Goal: Information Seeking & Learning: Learn about a topic

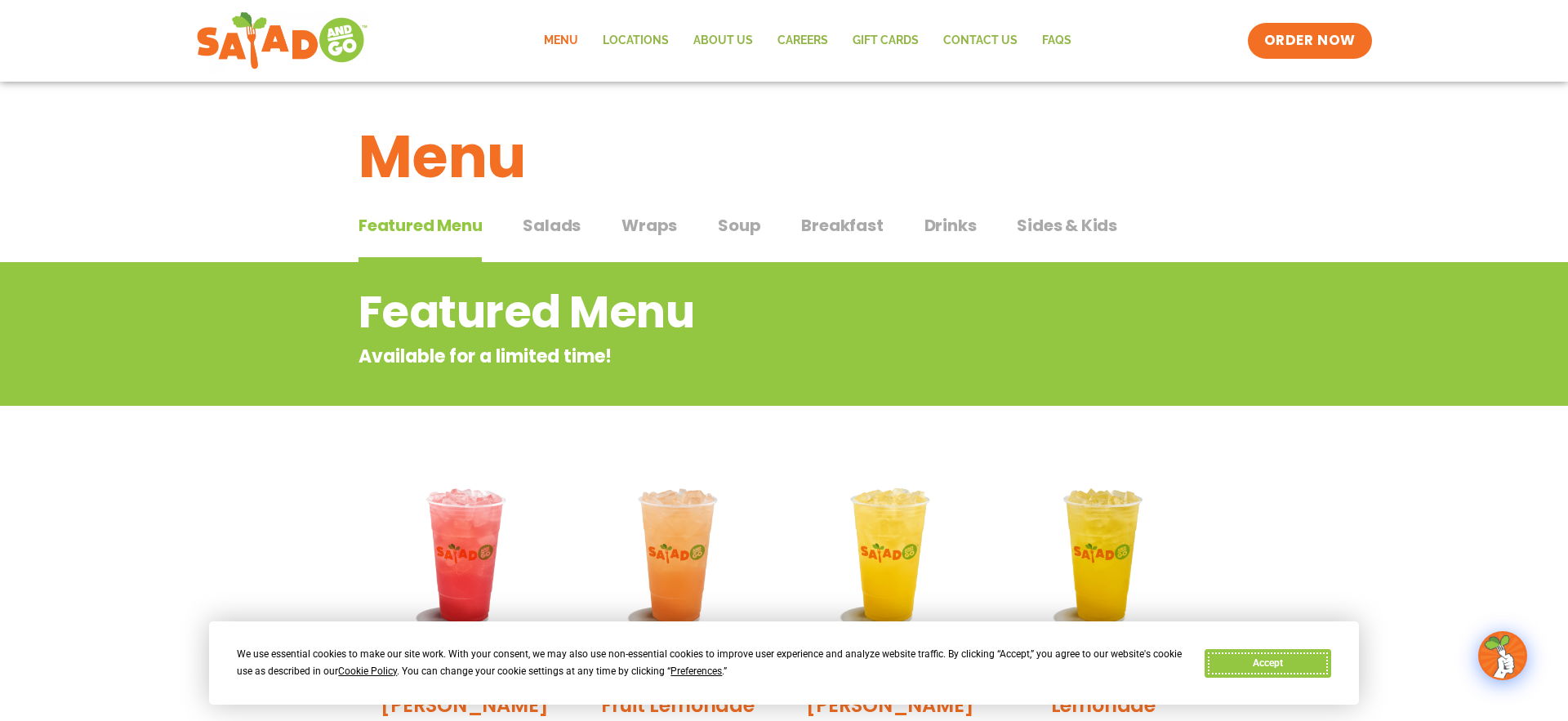
click at [1264, 663] on button "Accept" at bounding box center [1267, 664] width 126 height 29
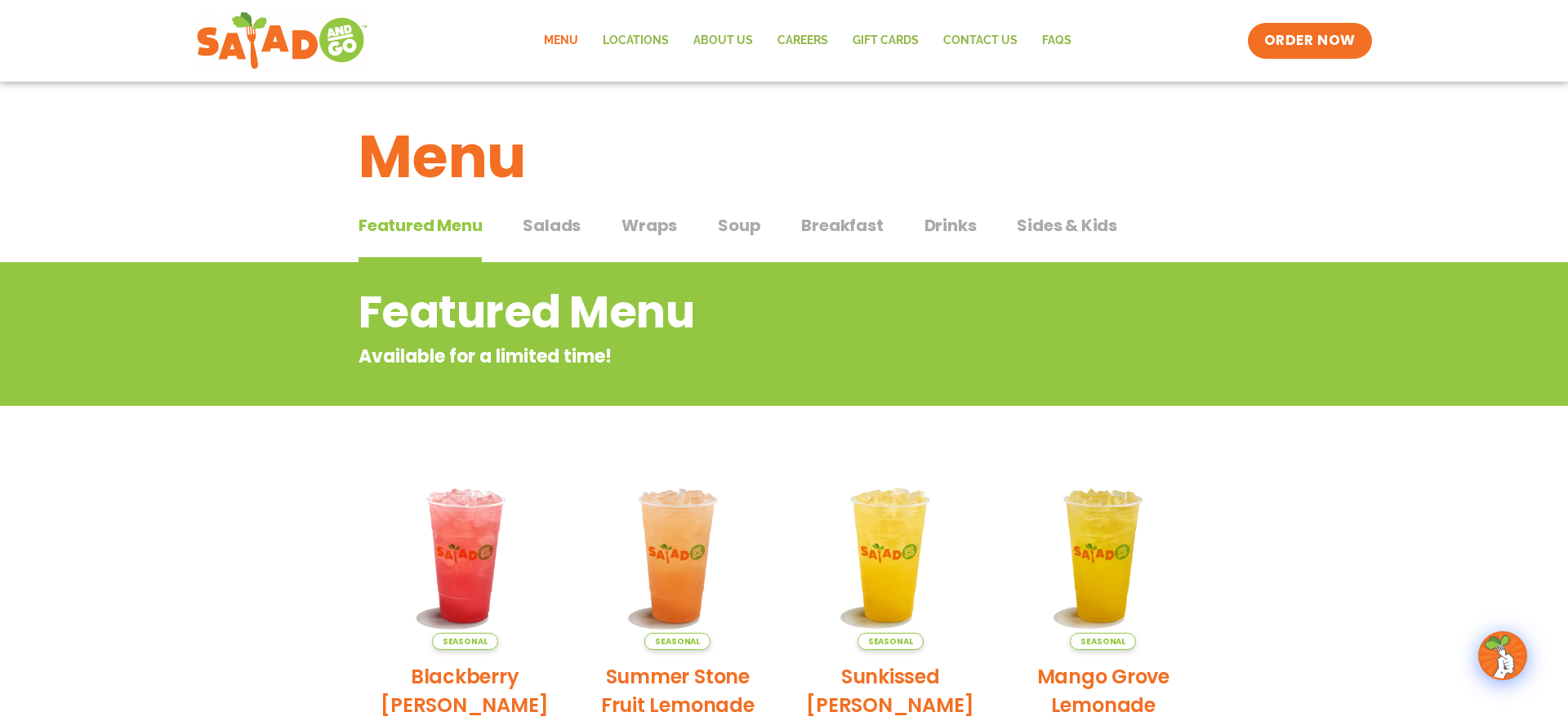
click at [538, 228] on span "Salads" at bounding box center [551, 225] width 58 height 24
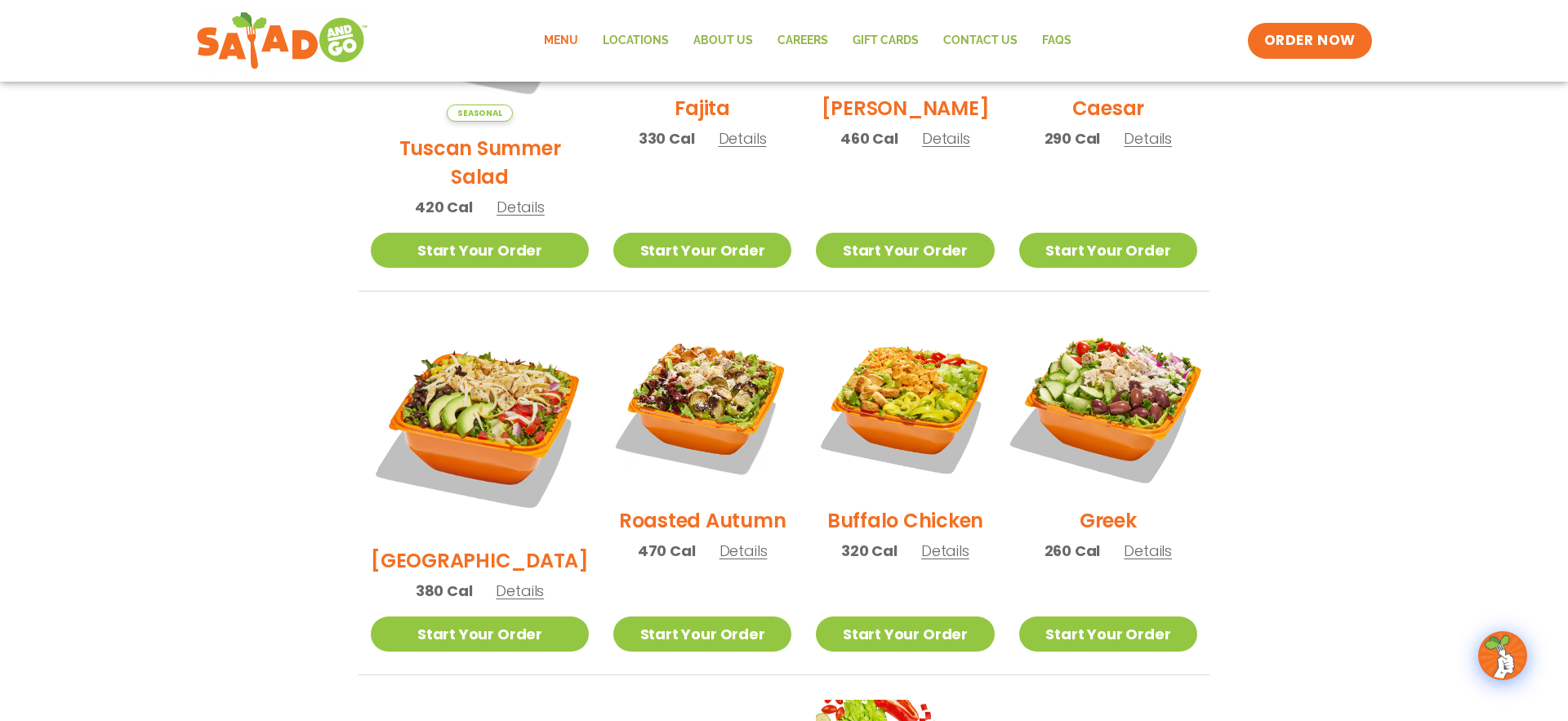
scroll to position [677, 0]
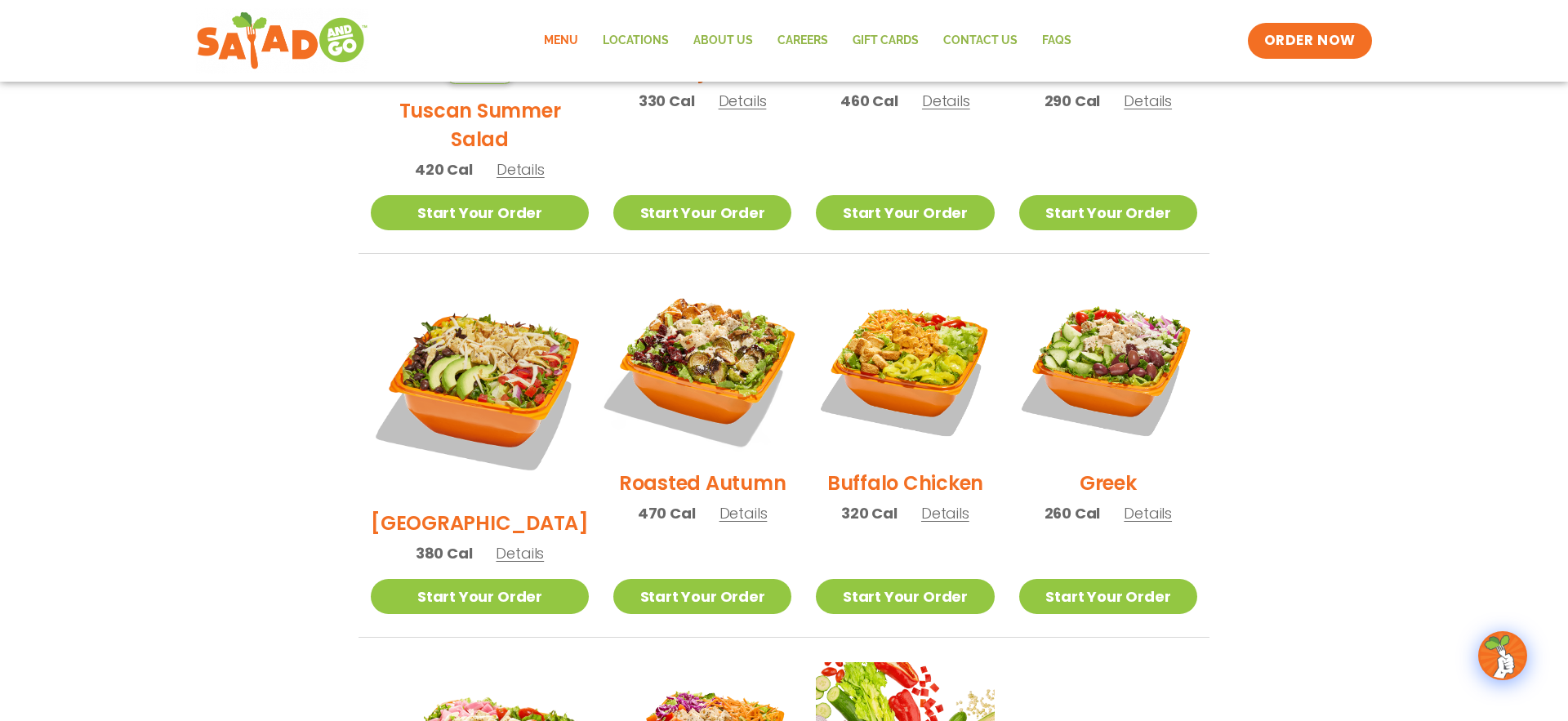
click at [713, 333] on img at bounding box center [702, 367] width 209 height 209
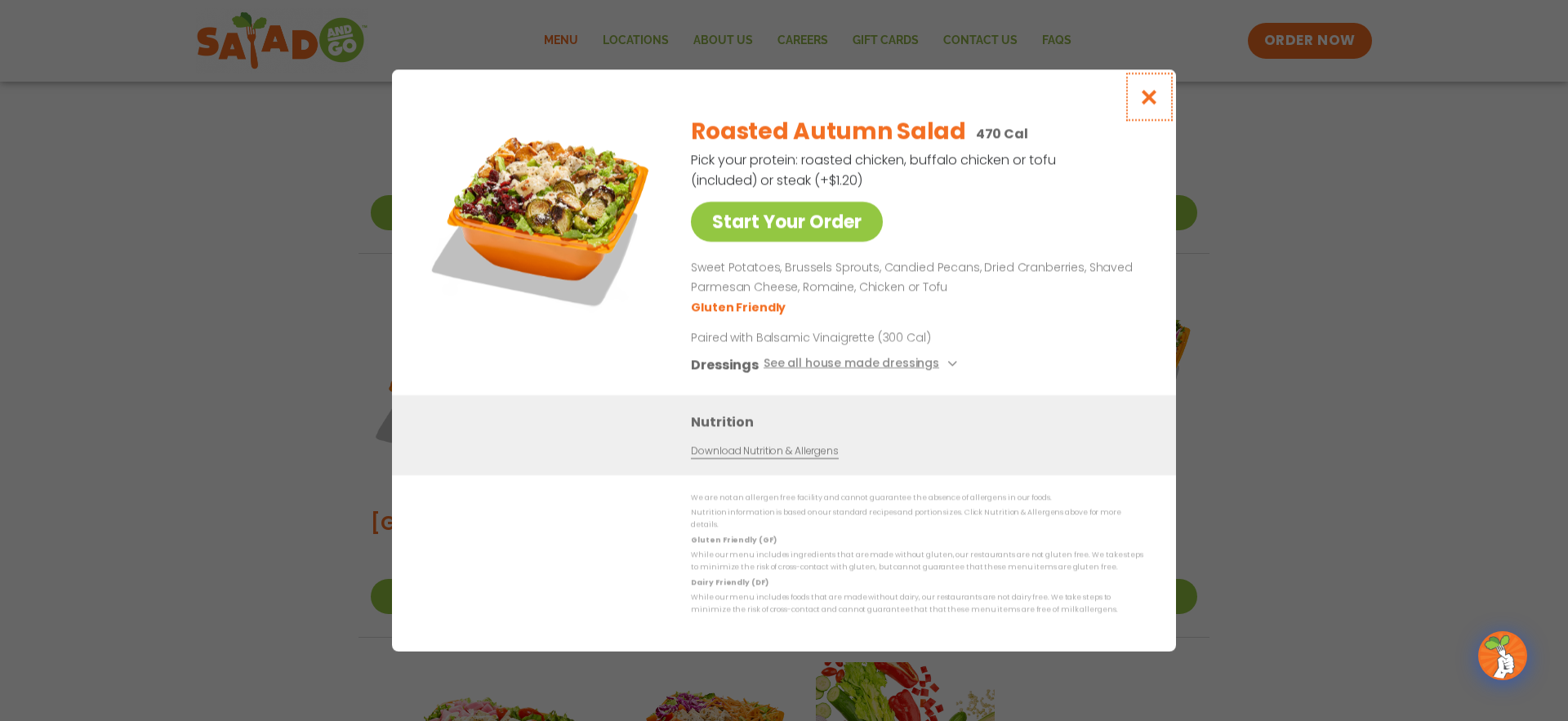
click at [1147, 101] on icon "Close modal" at bounding box center [1149, 96] width 21 height 17
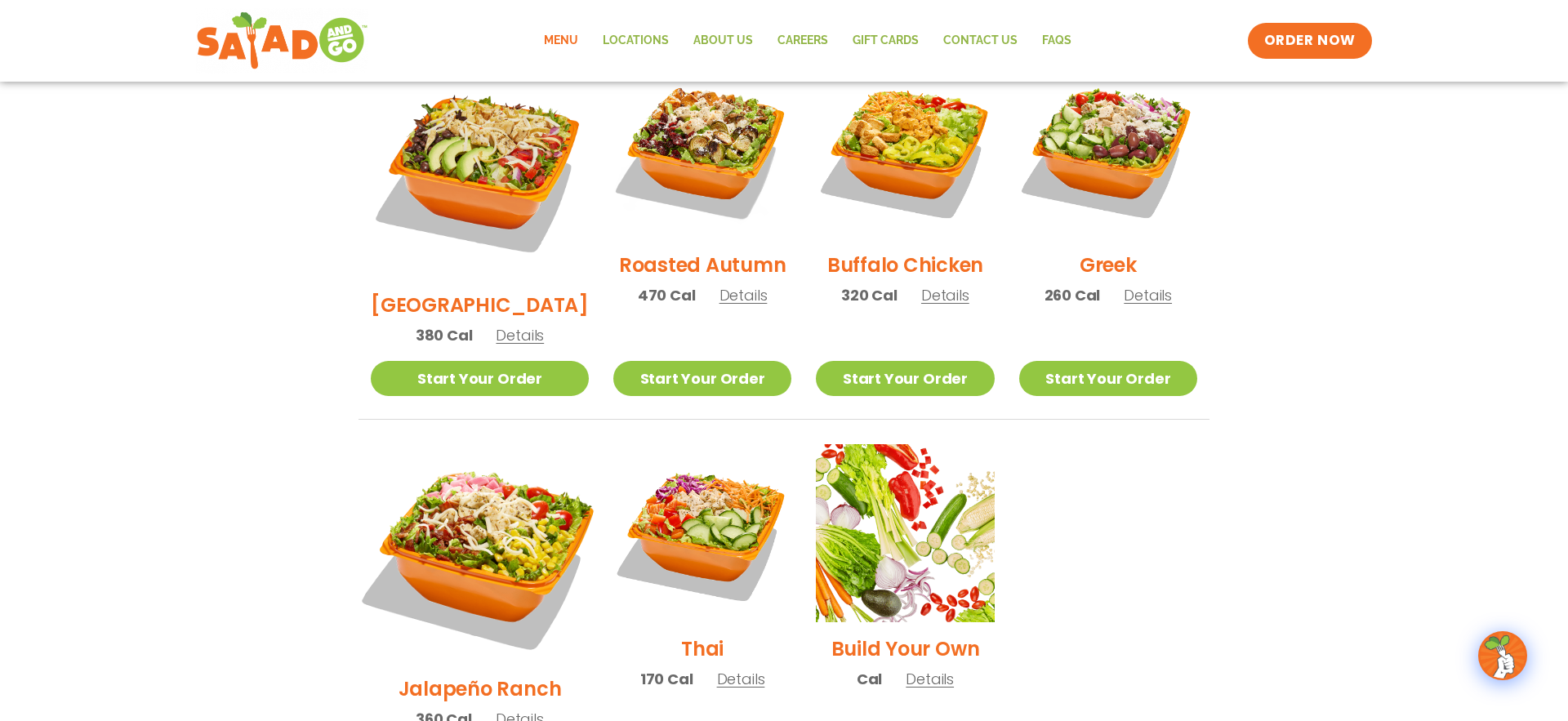
scroll to position [904, 0]
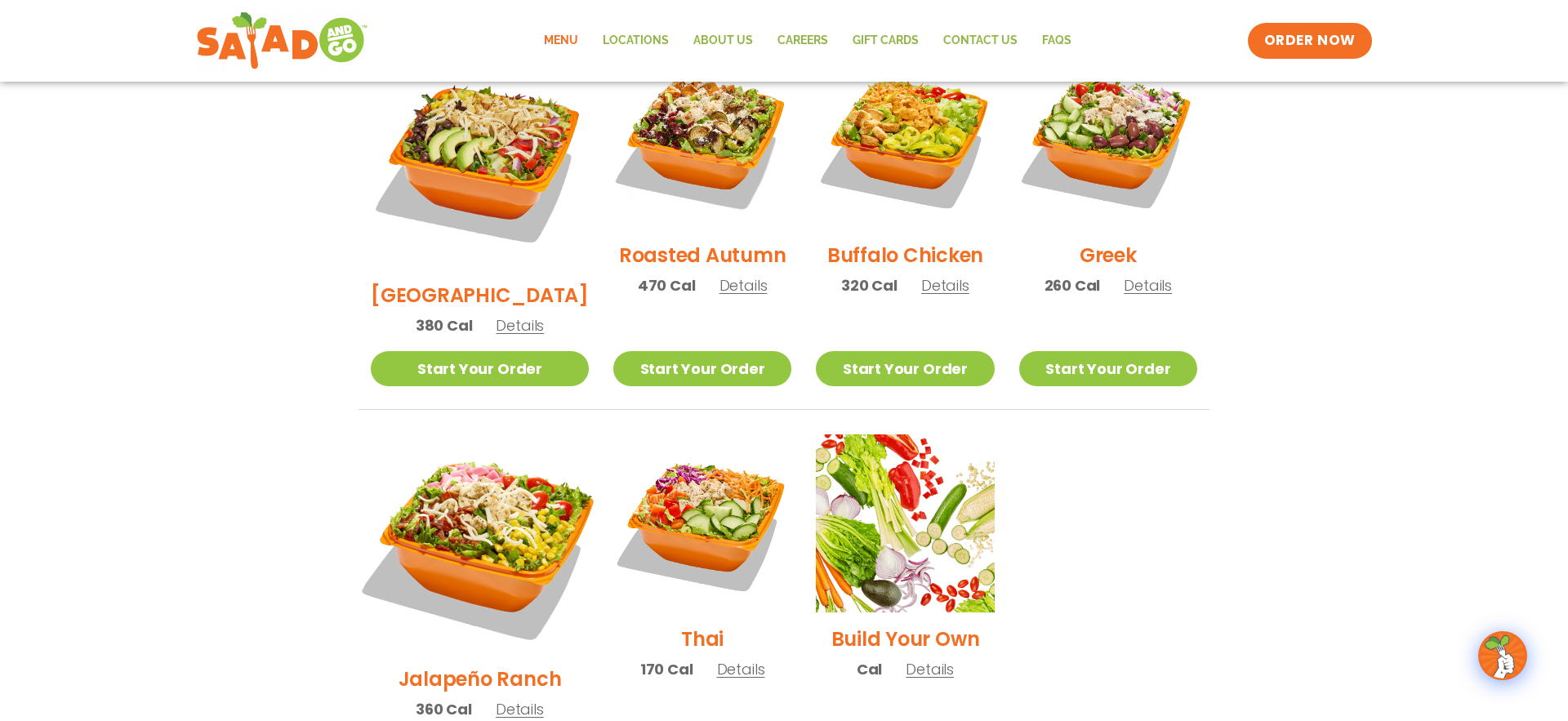
click at [492, 473] on img at bounding box center [480, 543] width 256 height 256
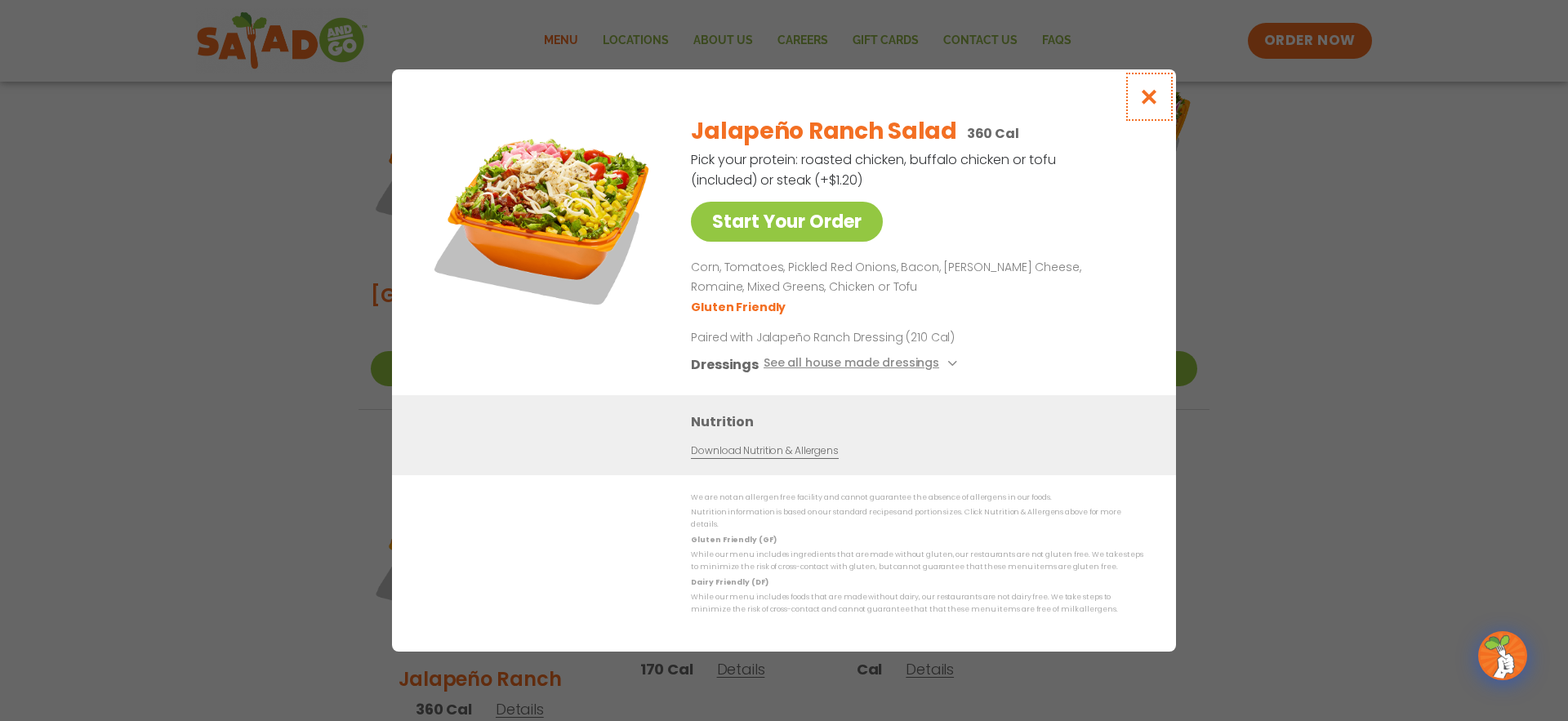
click at [1159, 105] on icon "Close modal" at bounding box center [1149, 96] width 21 height 17
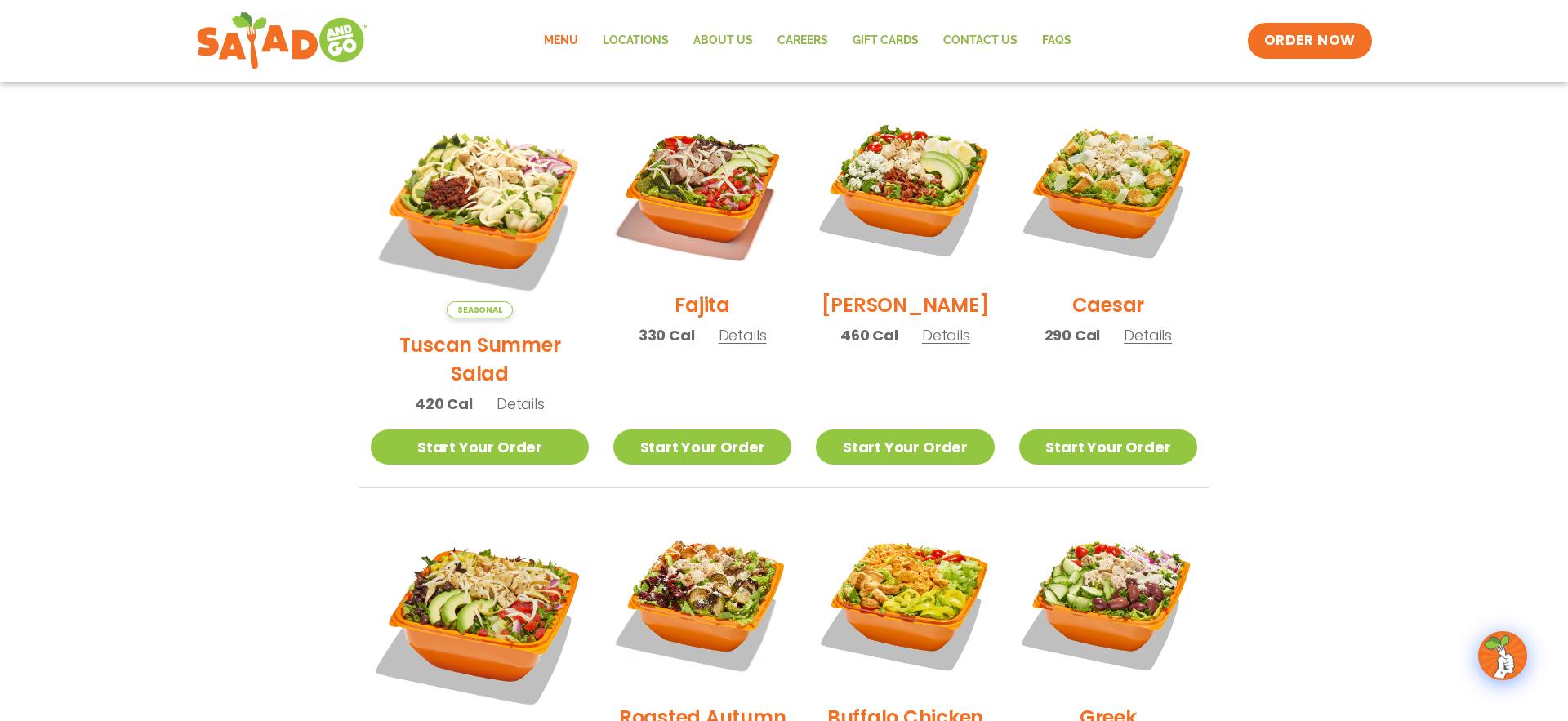
scroll to position [377, 0]
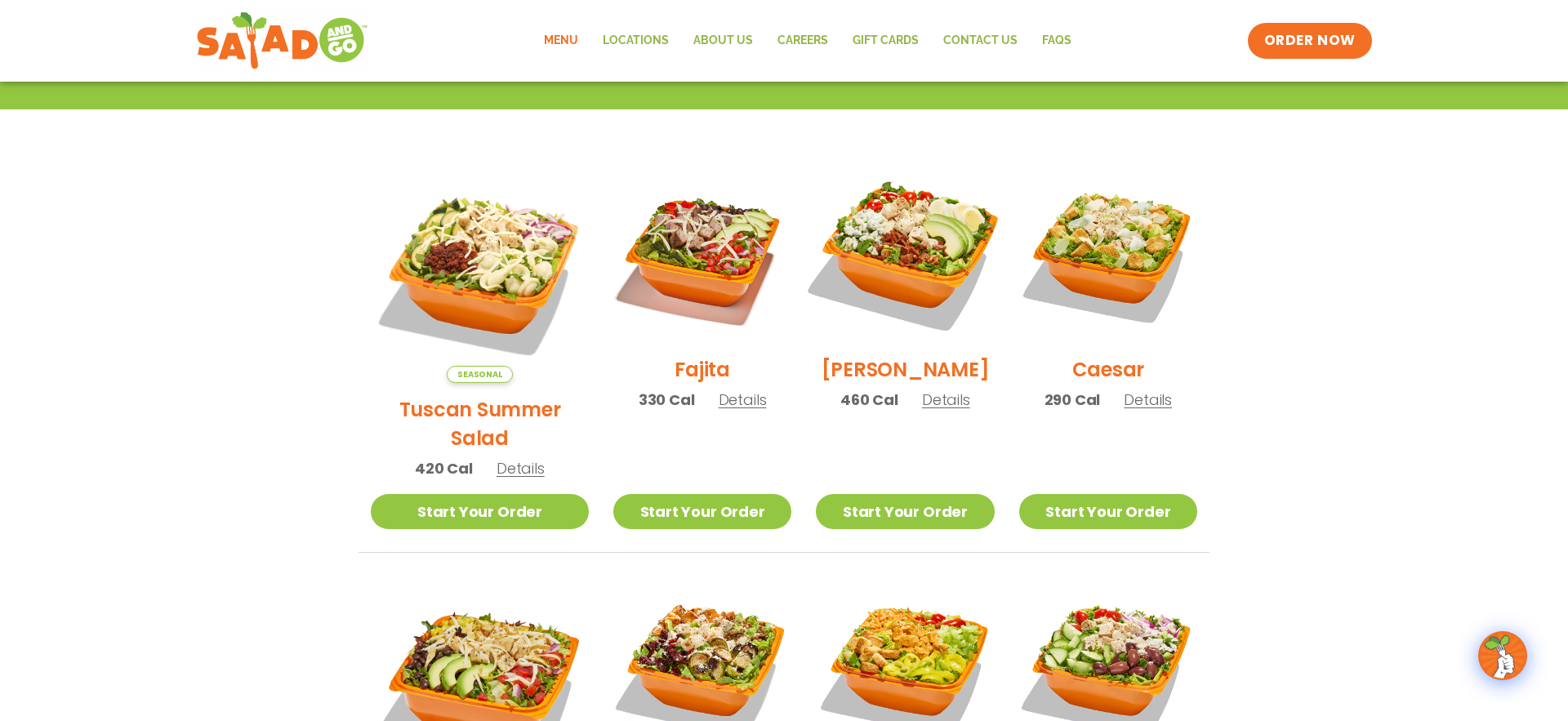
click at [908, 219] on img at bounding box center [905, 254] width 209 height 209
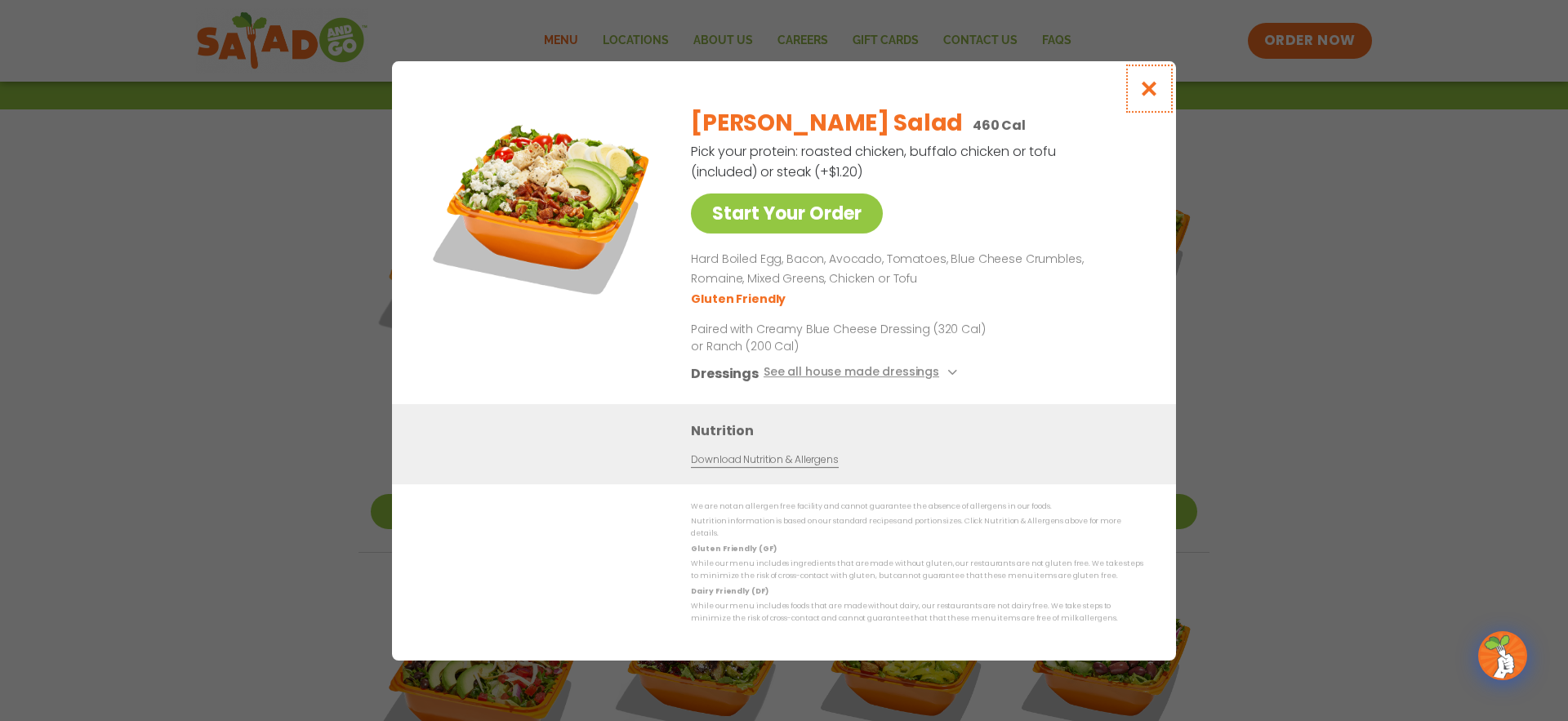
click at [1159, 89] on icon "Close modal" at bounding box center [1149, 88] width 21 height 17
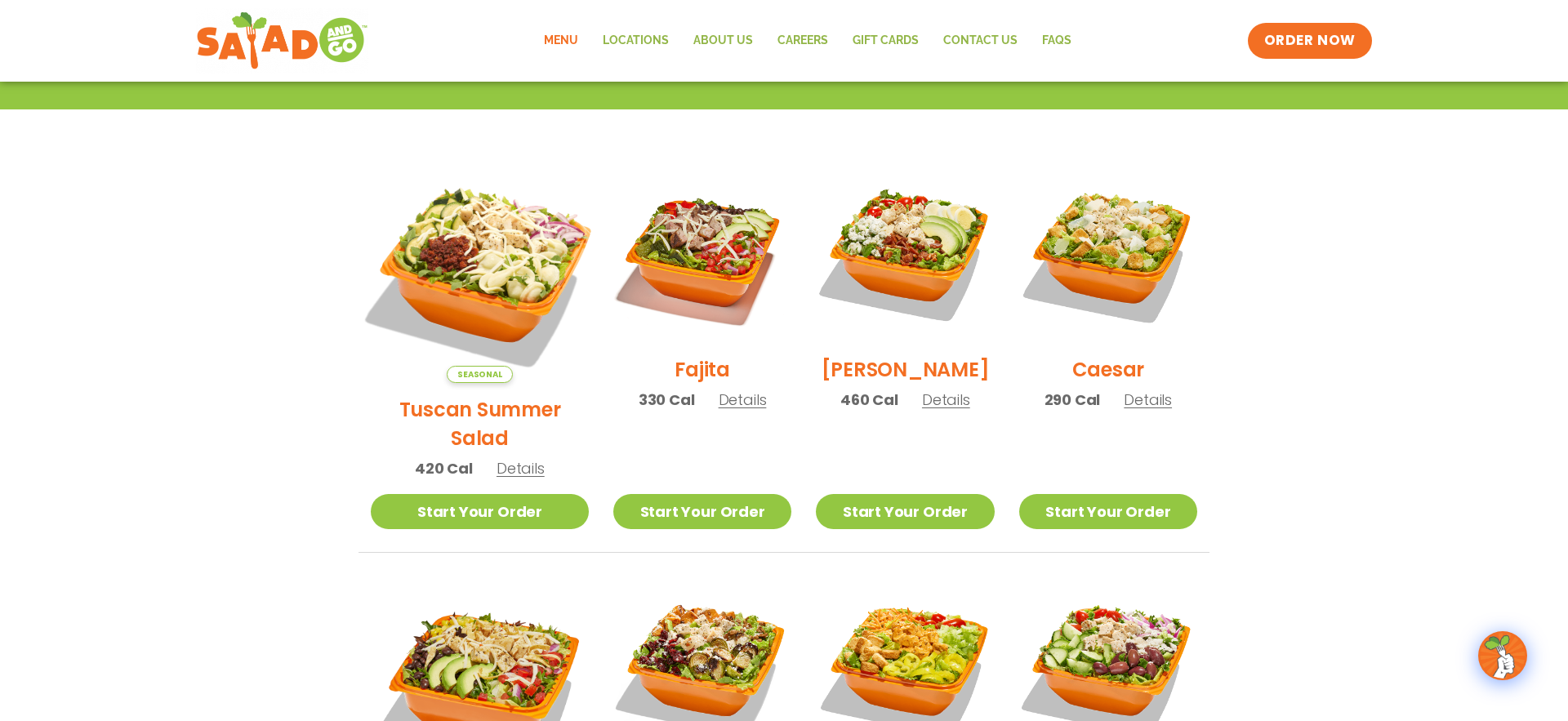
click at [459, 256] on img at bounding box center [480, 274] width 256 height 256
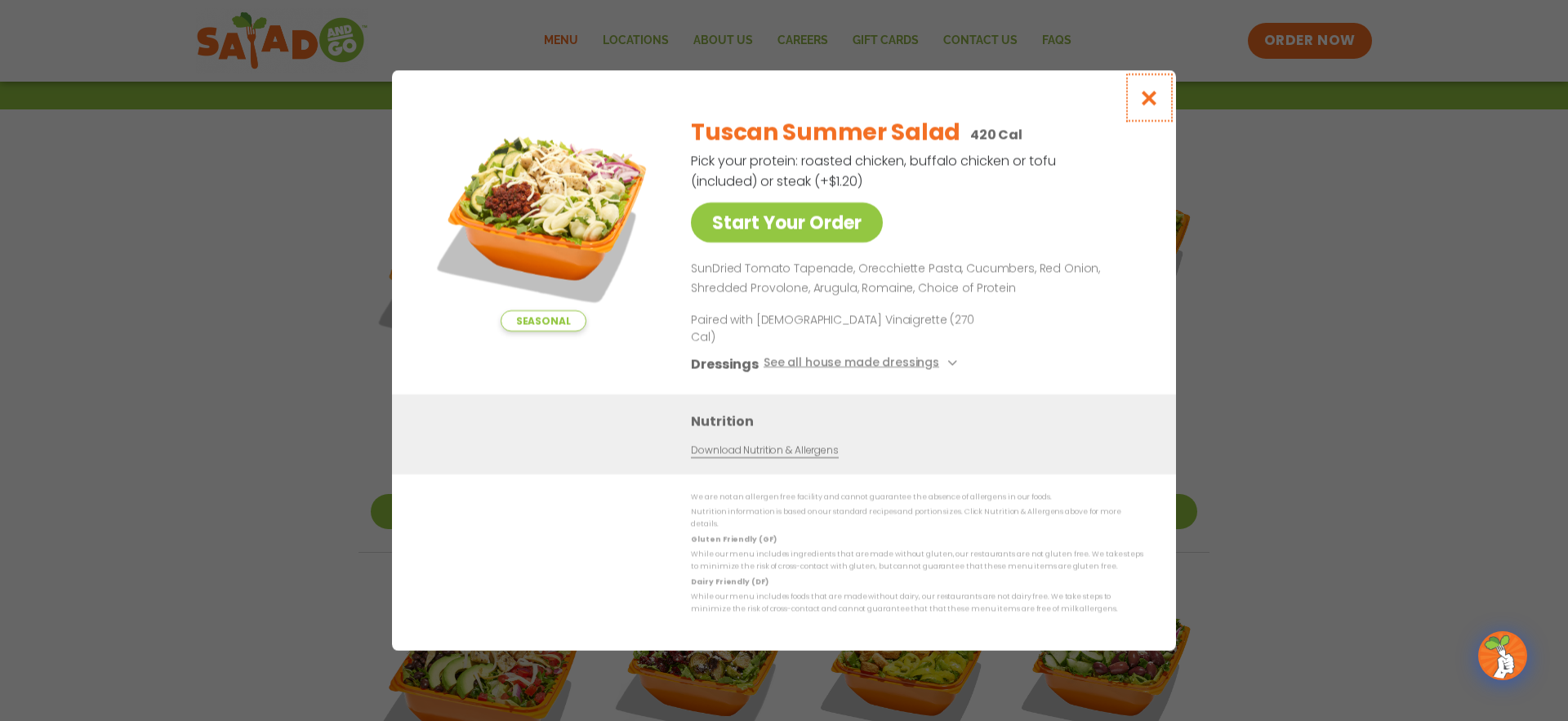
drag, startPoint x: 1142, startPoint y: 111, endPoint x: 1087, endPoint y: 144, distance: 64.1
click at [1142, 106] on icon "Close modal" at bounding box center [1149, 97] width 21 height 17
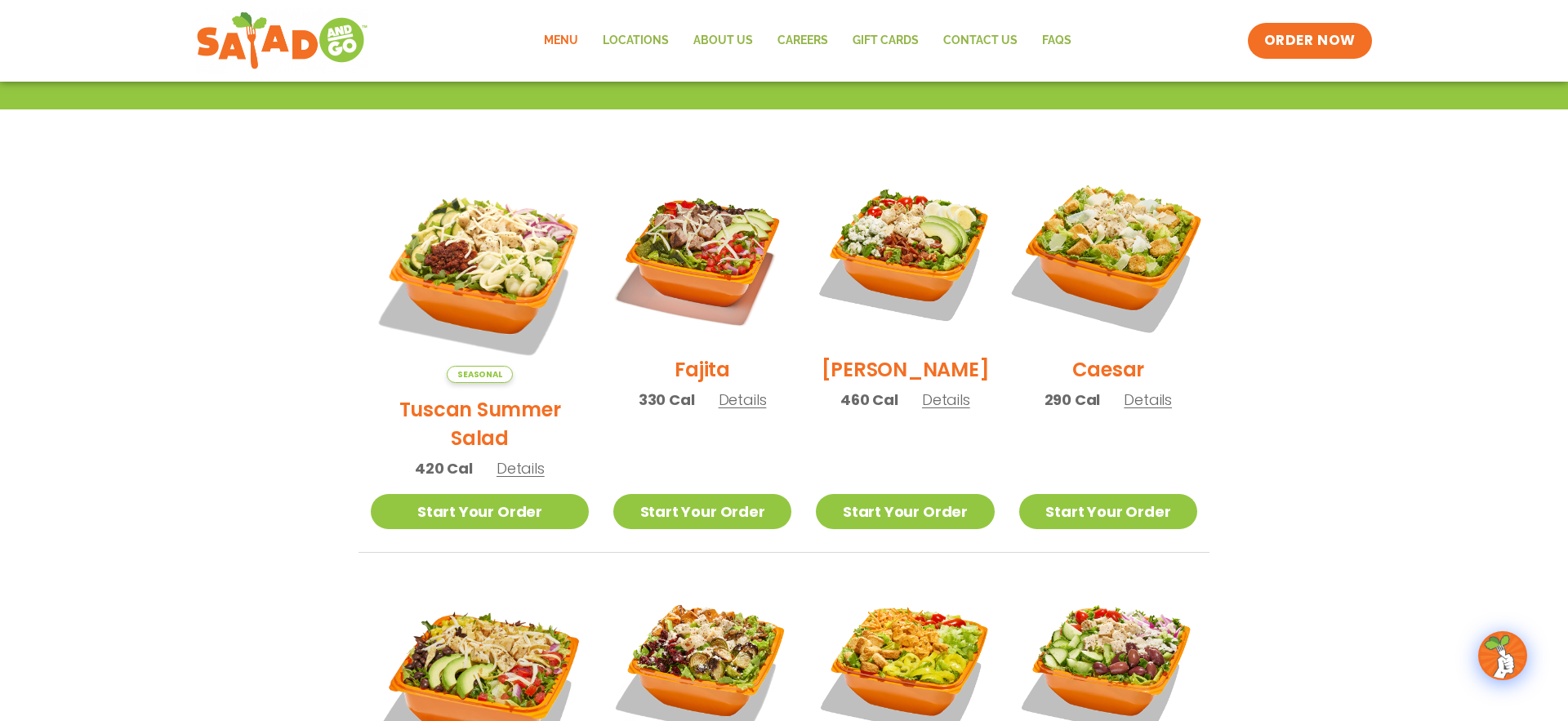
click at [1116, 265] on img at bounding box center [1108, 254] width 209 height 209
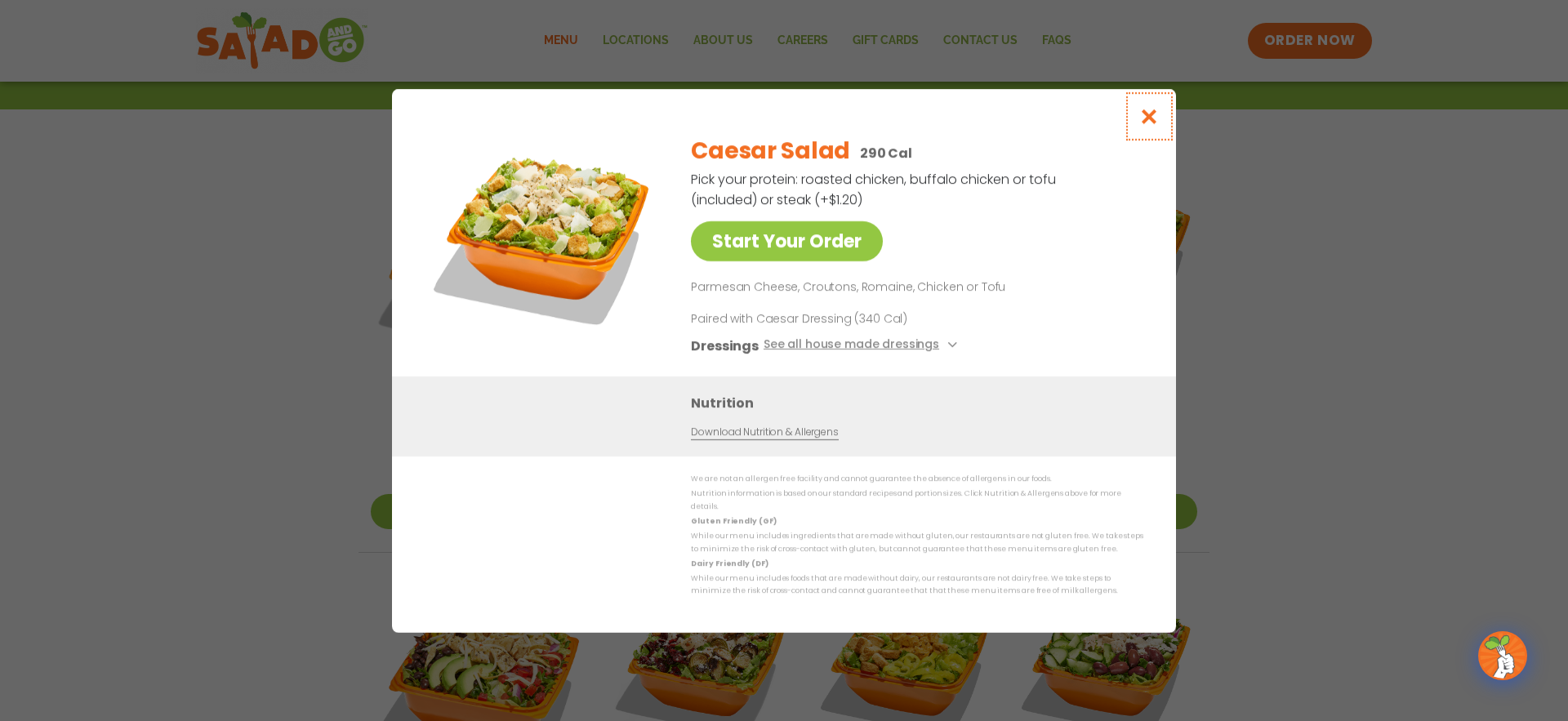
click at [1152, 124] on icon "Close modal" at bounding box center [1149, 116] width 21 height 17
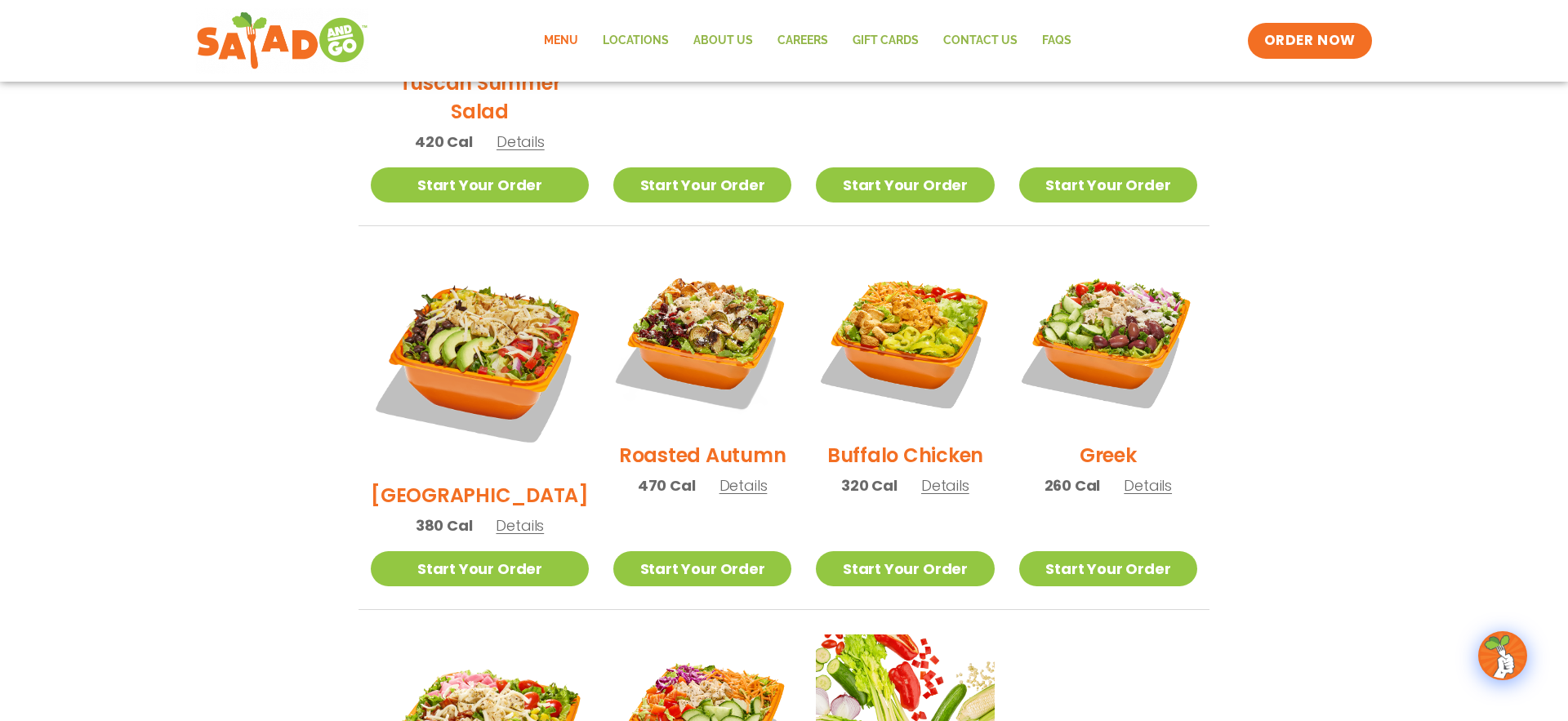
scroll to position [763, 0]
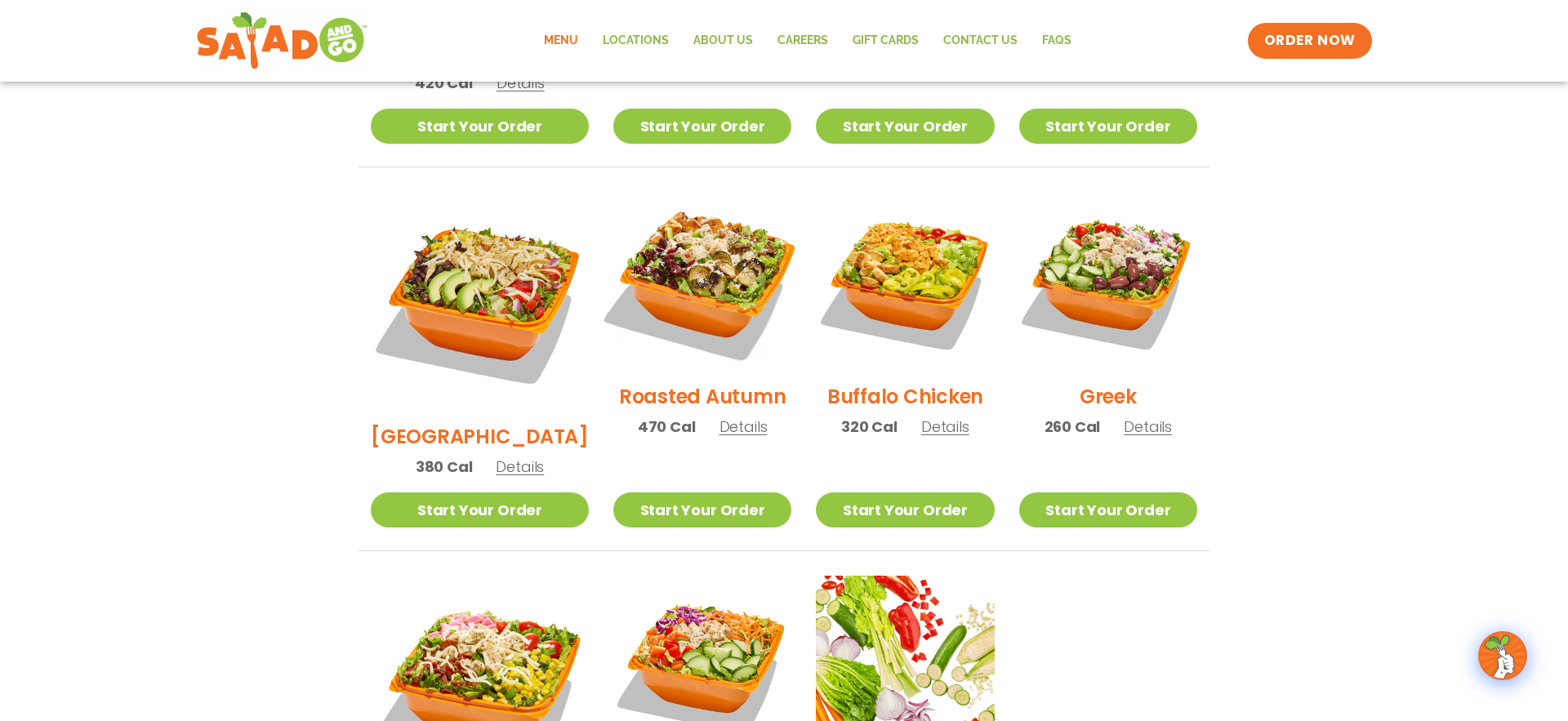
click at [668, 280] on img at bounding box center [702, 281] width 209 height 209
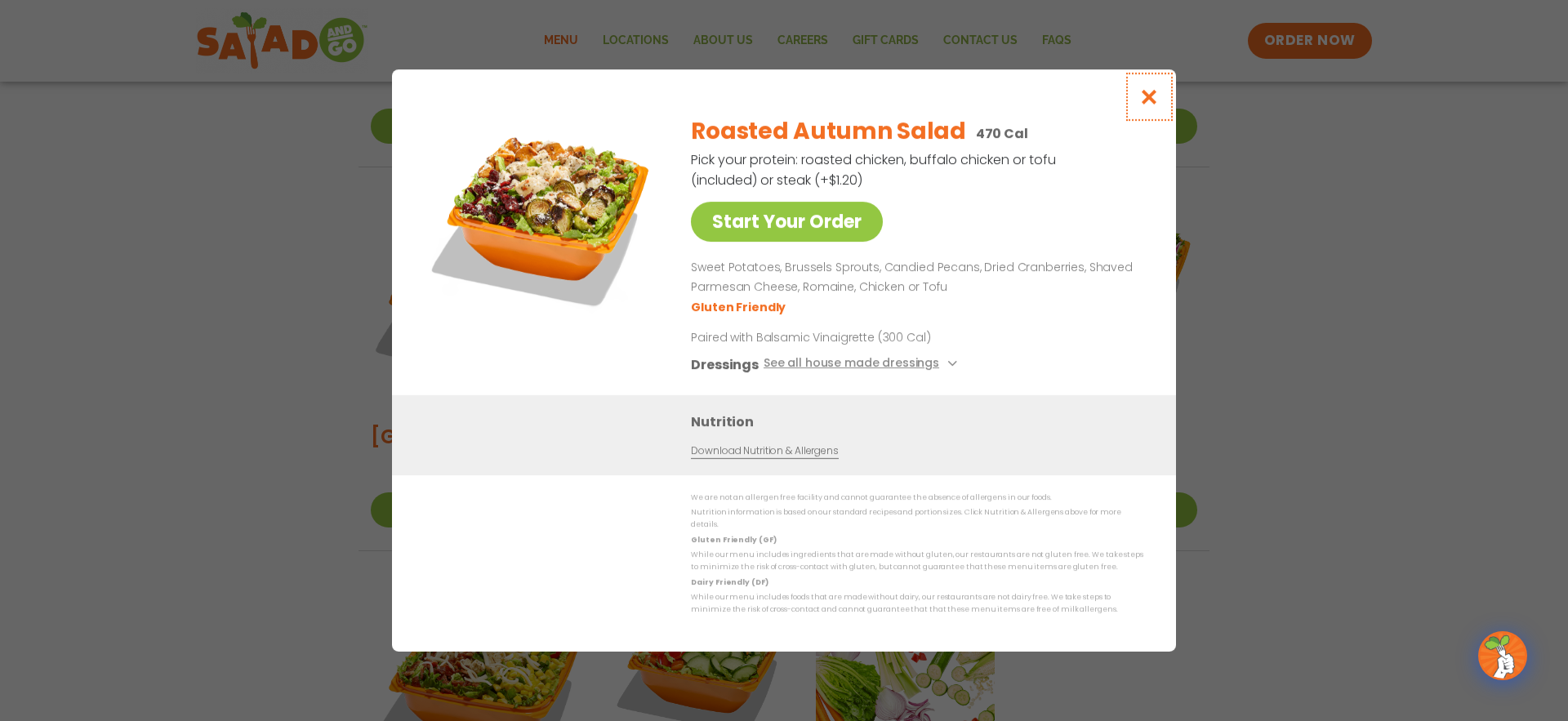
click at [1139, 105] on icon "Close modal" at bounding box center [1149, 96] width 21 height 17
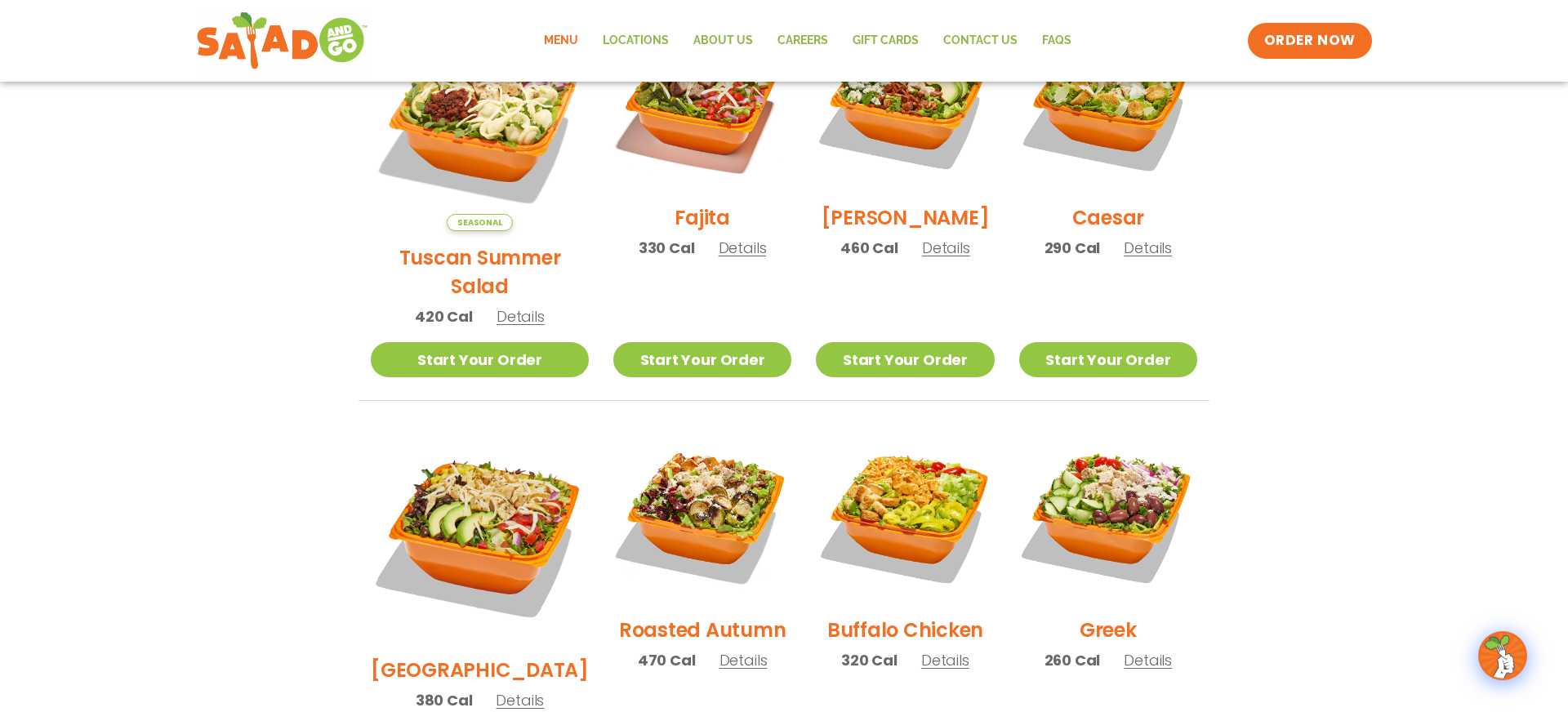
scroll to position [530, 0]
